Goal: Find specific page/section: Find specific page/section

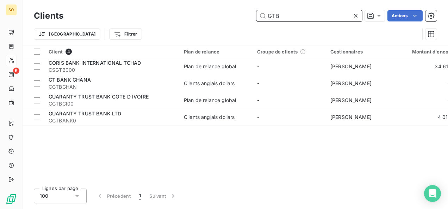
drag, startPoint x: 280, startPoint y: 17, endPoint x: 261, endPoint y: 14, distance: 19.9
click at [261, 14] on input "GTB" at bounding box center [309, 15] width 106 height 11
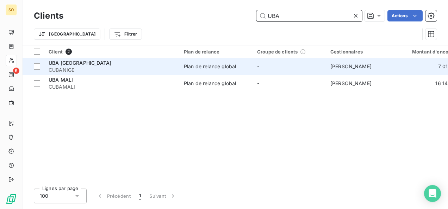
type input "UBA"
click at [89, 66] on div "UBA [GEOGRAPHIC_DATA]" at bounding box center [112, 63] width 127 height 7
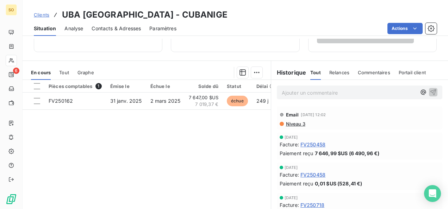
scroll to position [106, 0]
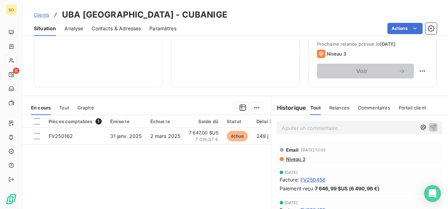
click at [124, 186] on div "Pièces comptables 1 Émise le Échue le Solde dû Statut Délai Retard FV250162 [DA…" at bounding box center [147, 183] width 248 height 136
click at [39, 14] on span "Clients" at bounding box center [41, 15] width 15 height 6
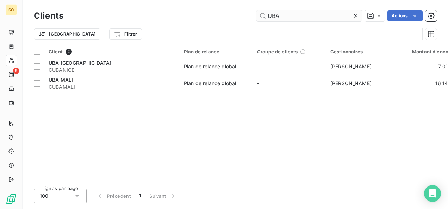
drag, startPoint x: 289, startPoint y: 18, endPoint x: 268, endPoint y: 14, distance: 21.1
click at [268, 14] on input "UBA" at bounding box center [309, 15] width 106 height 11
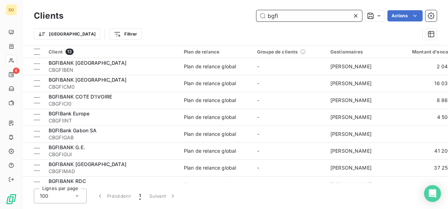
drag, startPoint x: 282, startPoint y: 18, endPoint x: 264, endPoint y: 18, distance: 17.6
click at [264, 18] on input "bgfi" at bounding box center [309, 15] width 106 height 11
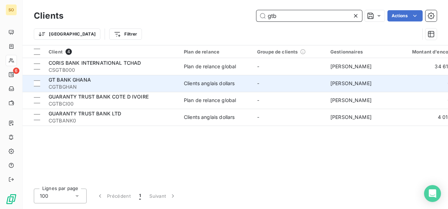
type input "gtb"
click at [111, 86] on span "CGTBGHAN" at bounding box center [112, 86] width 127 height 7
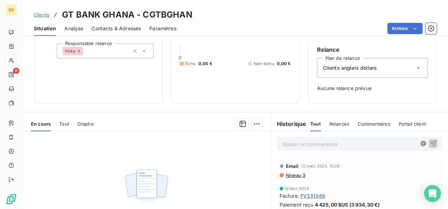
scroll to position [70, 0]
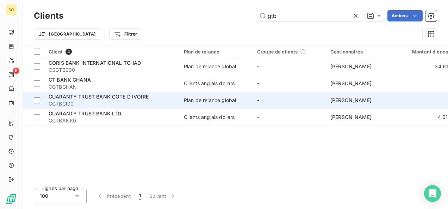
click at [77, 99] on span "GUARANTY TRUST BANK COTE D IVOIRE" at bounding box center [99, 97] width 100 height 6
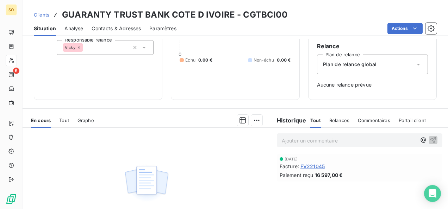
scroll to position [70, 0]
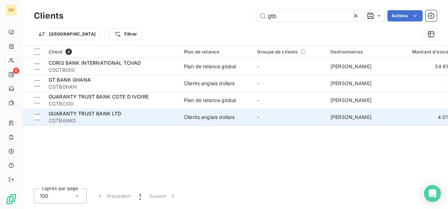
click at [96, 113] on span "GUARANTY TRUST BANK LTD" at bounding box center [85, 114] width 73 height 6
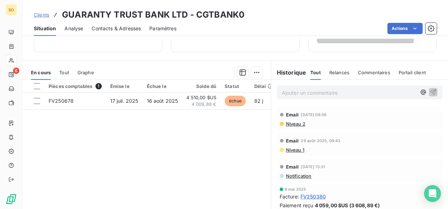
scroll to position [168, 0]
